Goal: Information Seeking & Learning: Check status

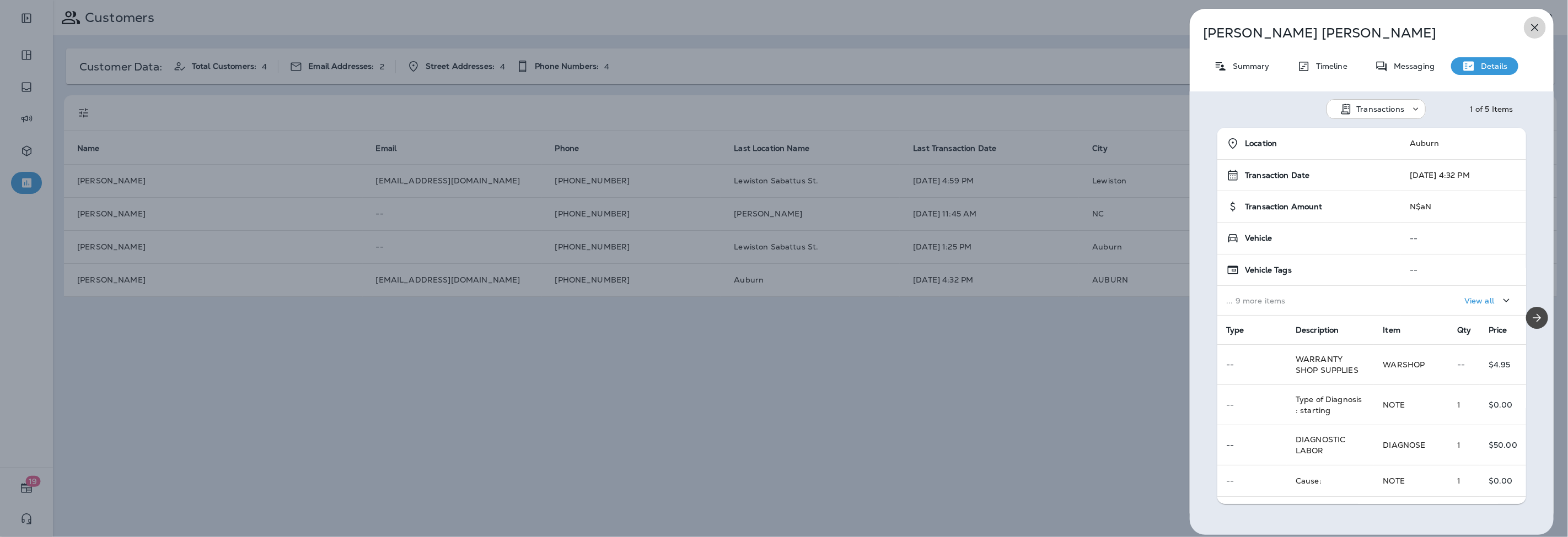
click at [1538, 23] on icon "button" at bounding box center [1535, 27] width 13 height 13
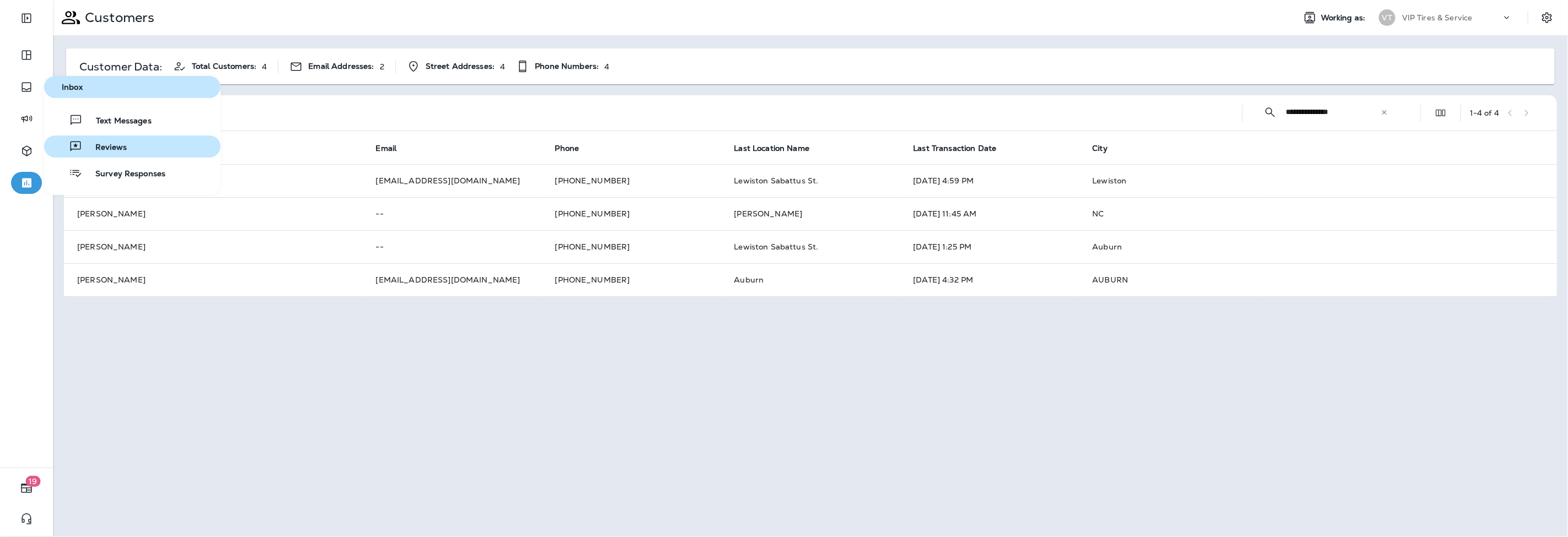
click at [85, 141] on div "Reviews" at bounding box center [88, 146] width 78 height 13
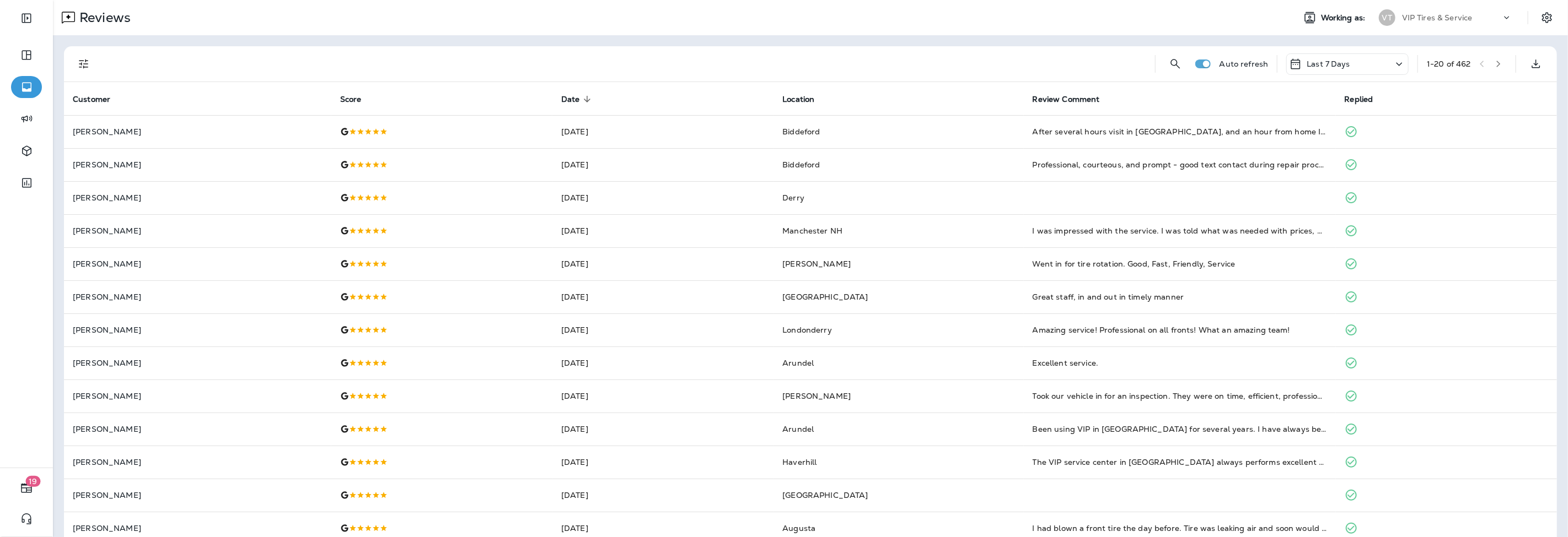
click at [82, 63] on icon "Filters" at bounding box center [83, 63] width 13 height 13
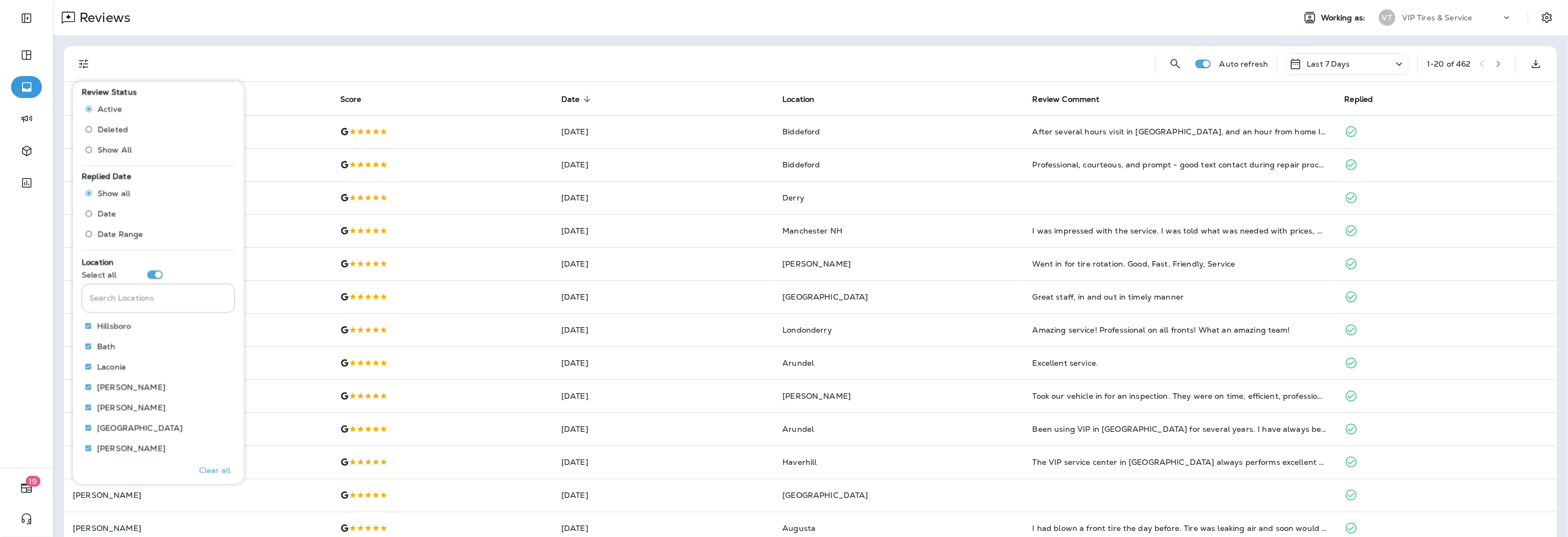
scroll to position [425, 0]
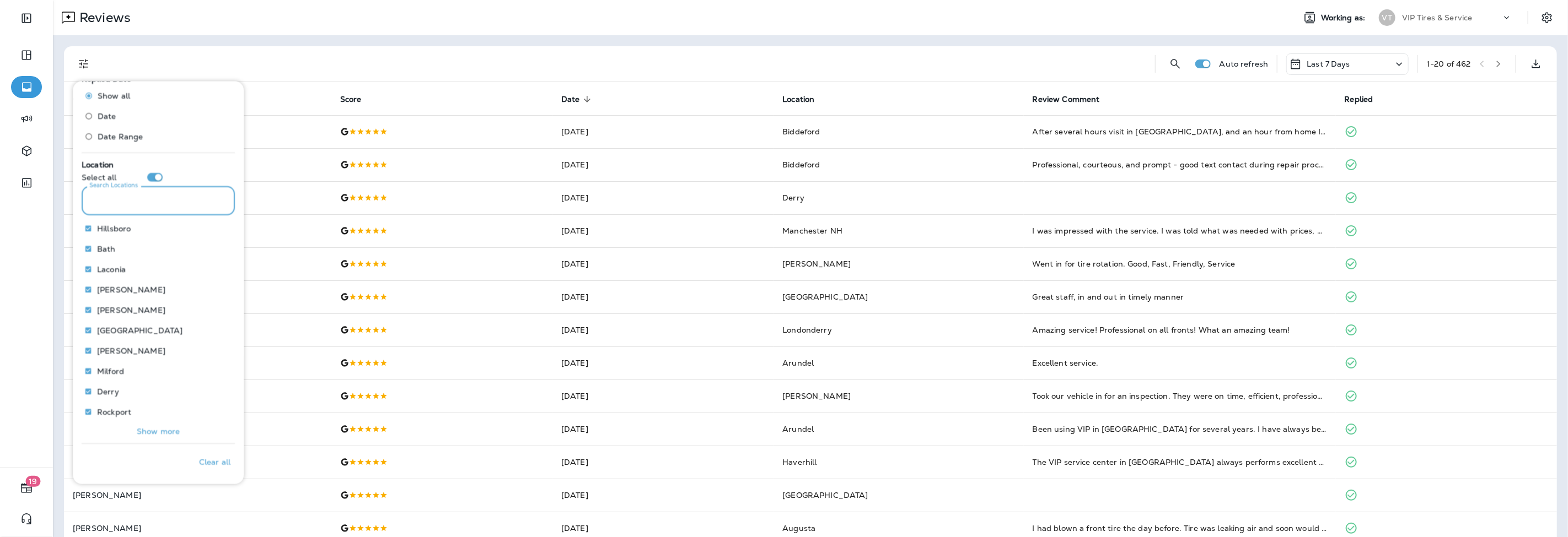
click at [148, 209] on input "Search Locations" at bounding box center [158, 201] width 154 height 29
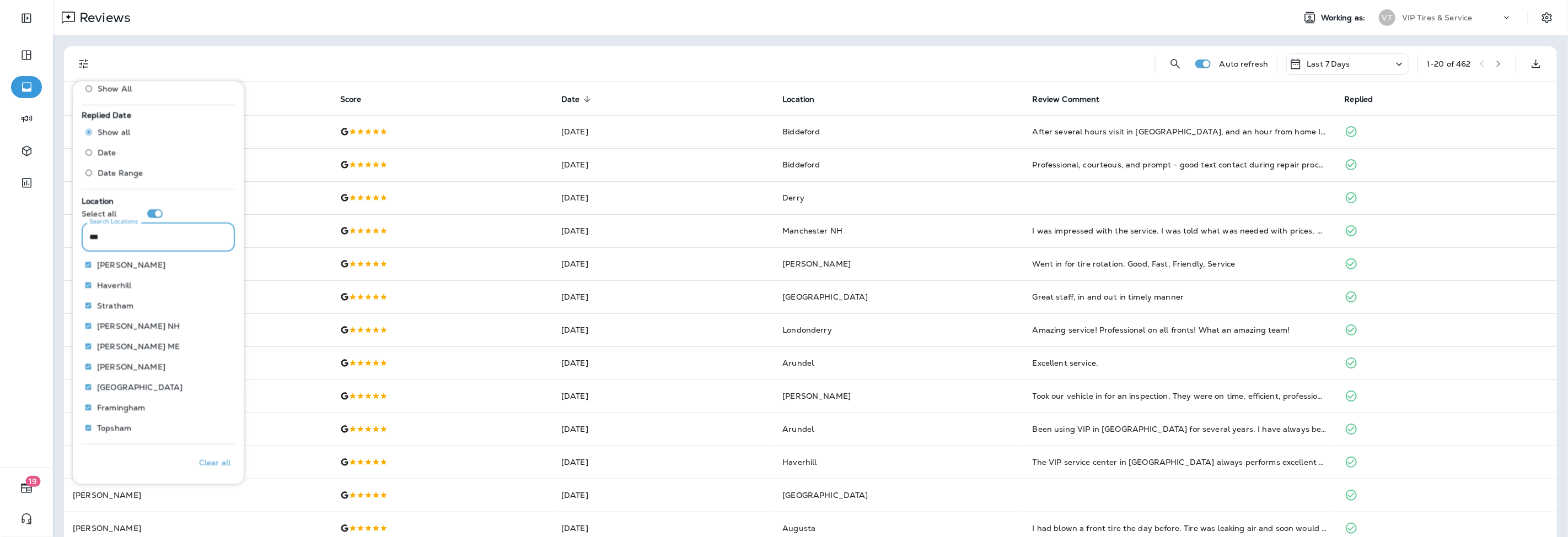
scroll to position [226, 0]
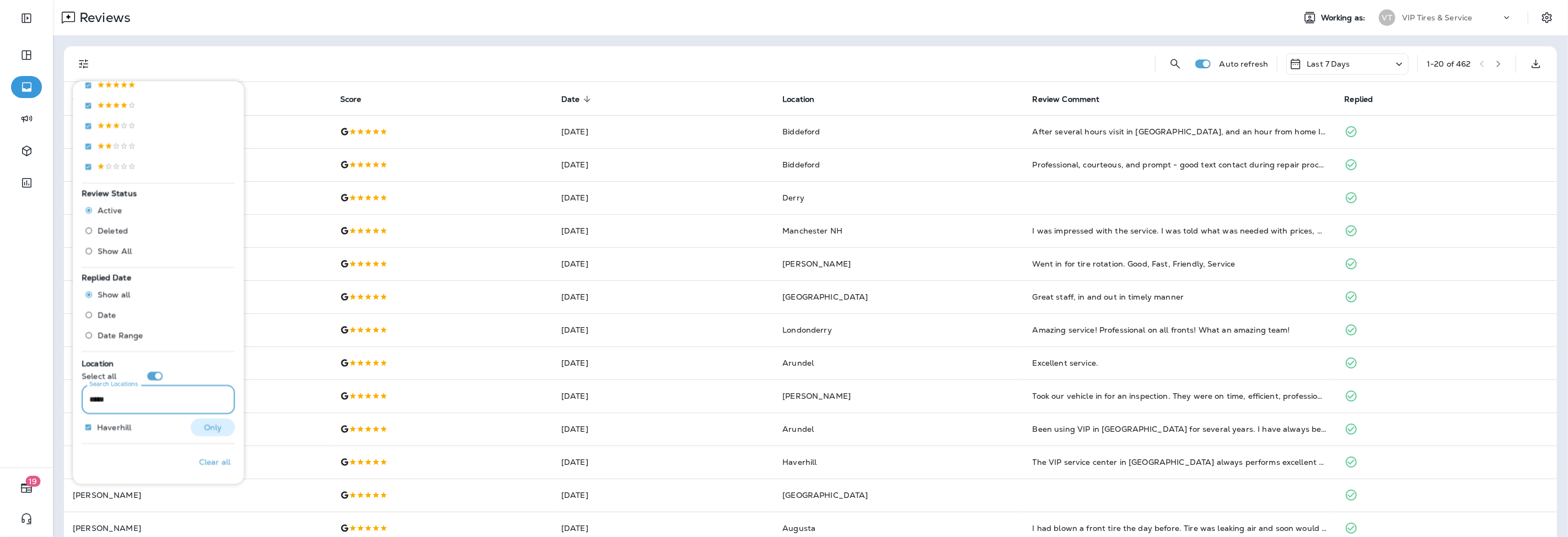
type input "*****"
click at [214, 429] on p "Only" at bounding box center [213, 428] width 18 height 9
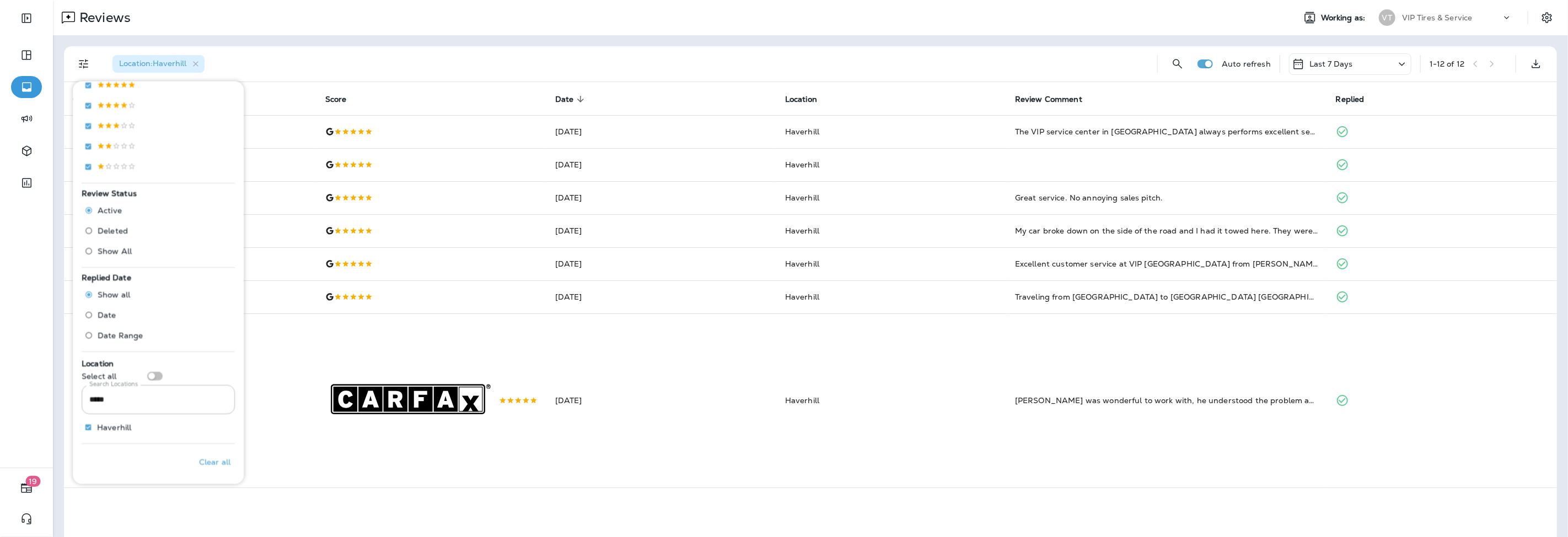
click at [1309, 68] on p "Last 7 Days" at bounding box center [1331, 64] width 43 height 9
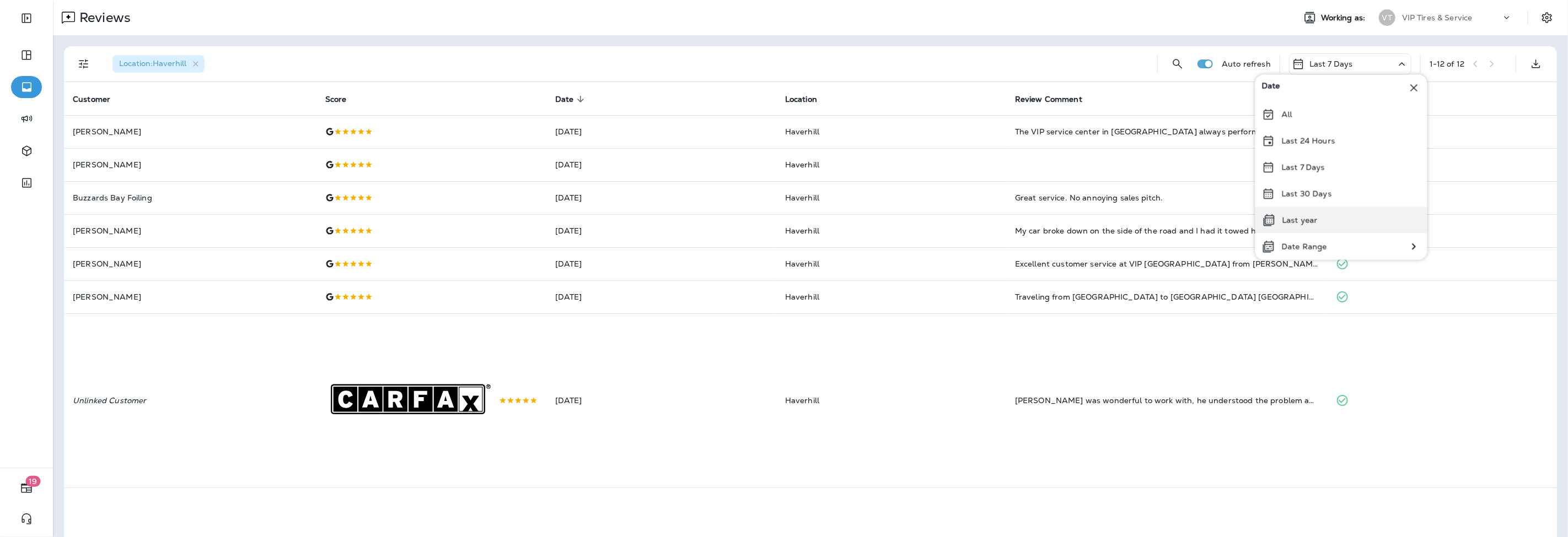
click at [1288, 219] on p "Last year" at bounding box center [1300, 220] width 36 height 9
click at [78, 68] on icon "Filters" at bounding box center [83, 63] width 13 height 13
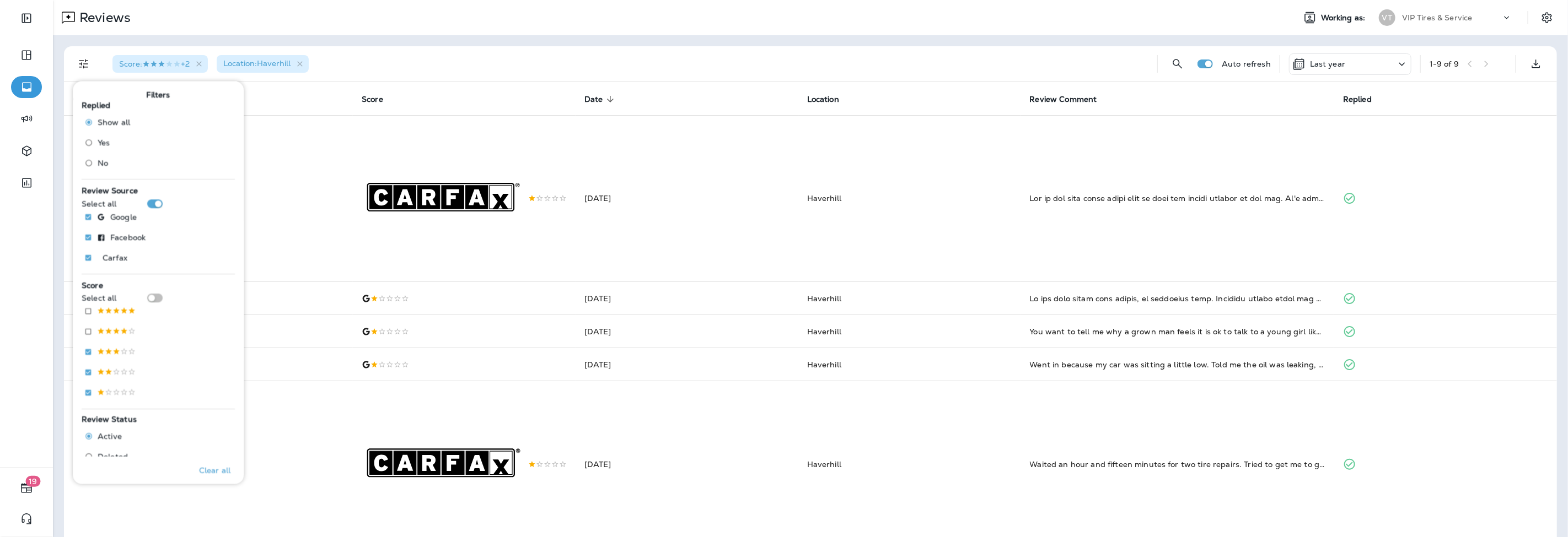
click at [399, 60] on div "Score : +2 Location : [GEOGRAPHIC_DATA]" at bounding box center [626, 63] width 1045 height 36
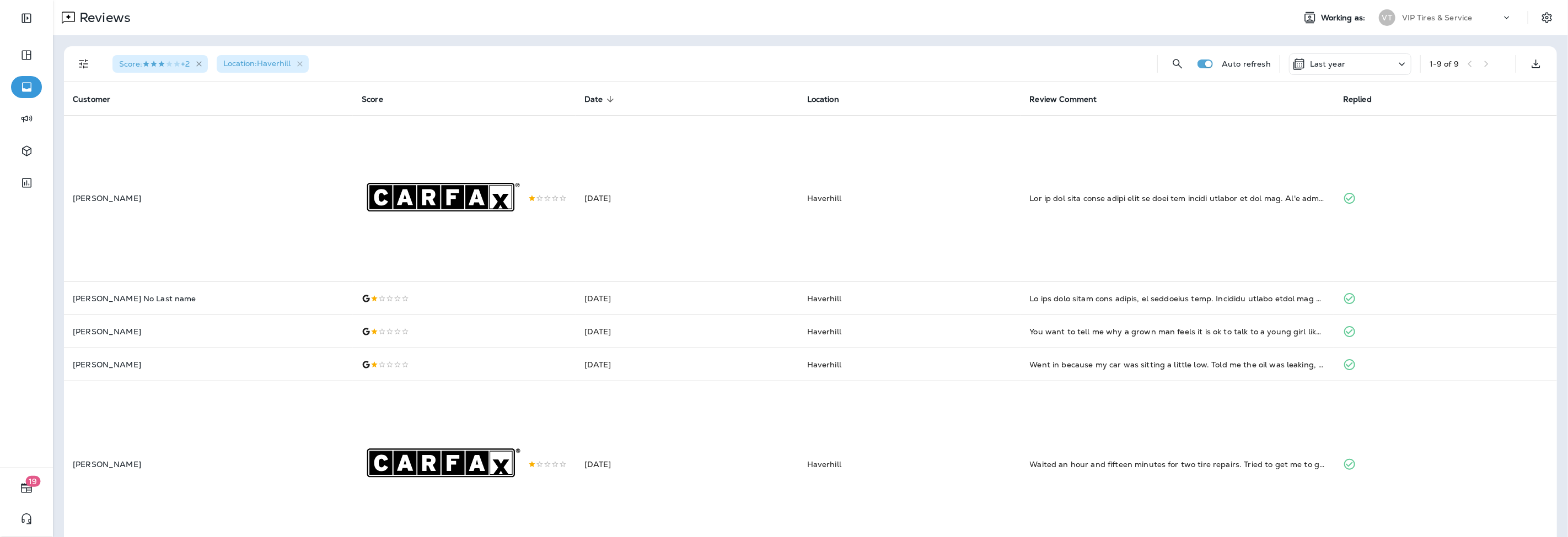
click at [201, 64] on icon "button" at bounding box center [199, 64] width 5 height 5
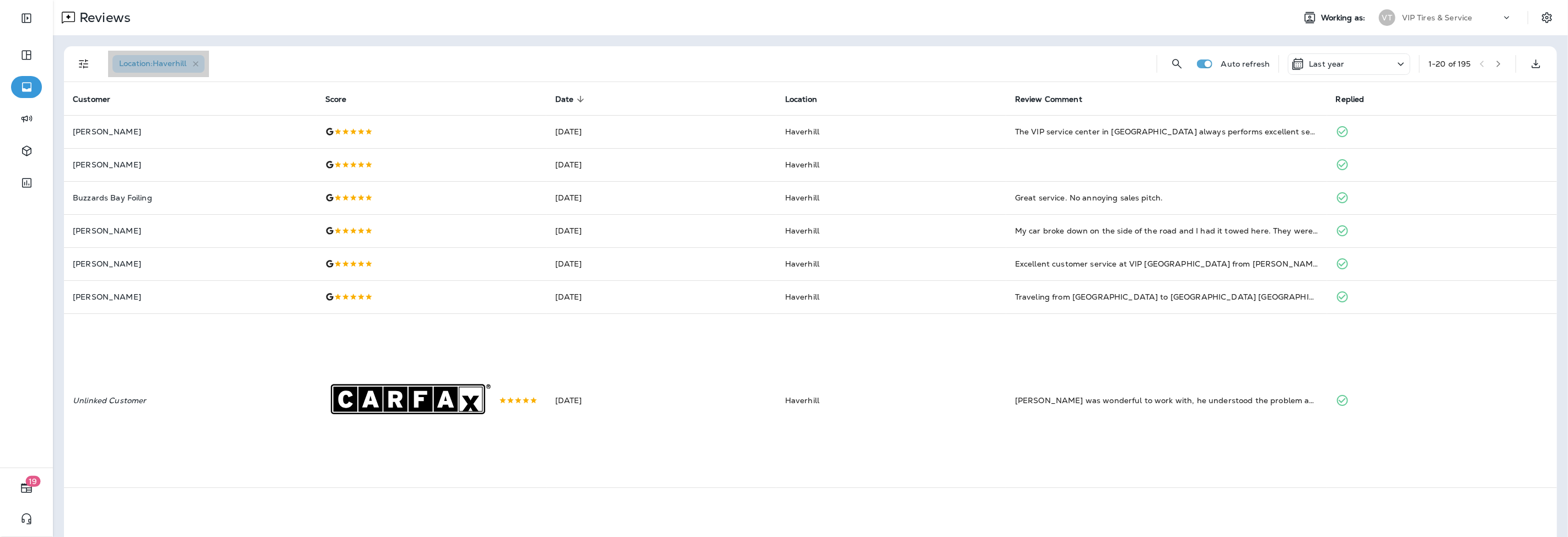
click at [195, 62] on icon "button" at bounding box center [195, 64] width 10 height 10
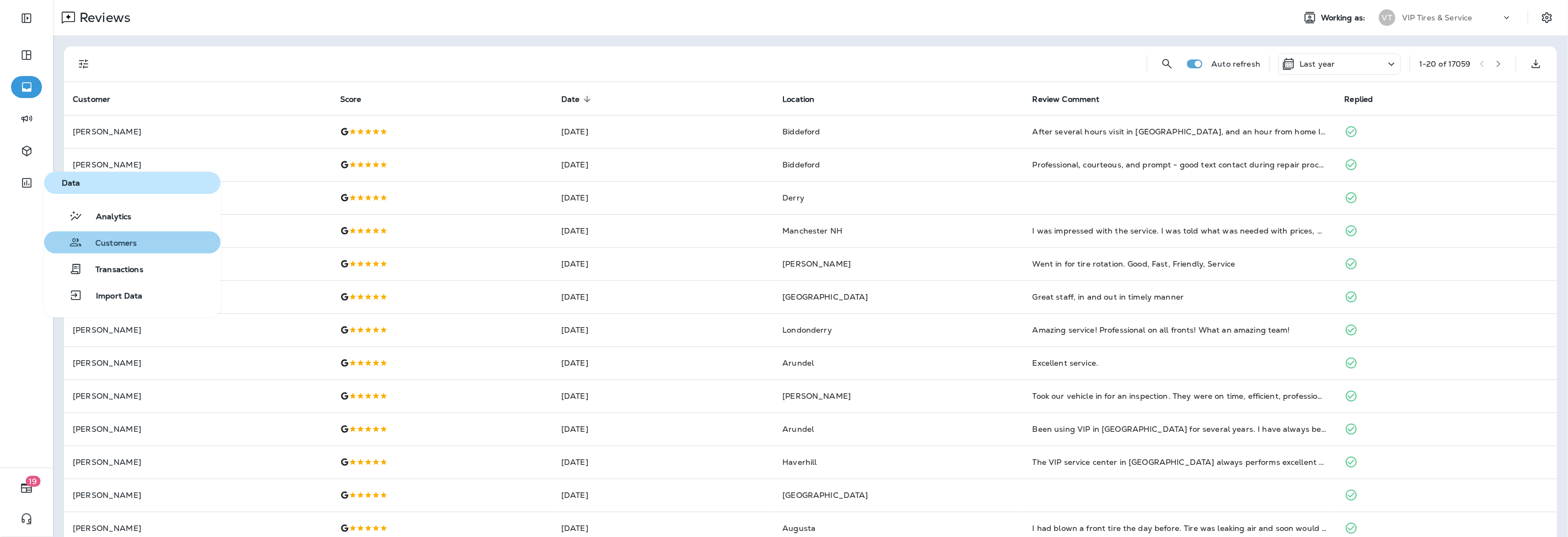
click at [96, 239] on span "Customers" at bounding box center [109, 244] width 55 height 10
